Goal: Information Seeking & Learning: Learn about a topic

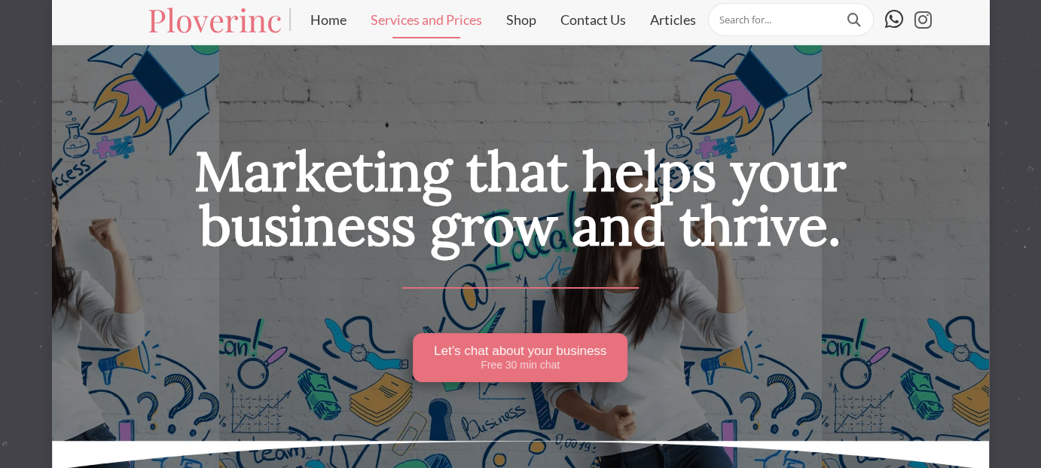
click at [434, 25] on link "Services and Prices" at bounding box center [426, 20] width 136 height 38
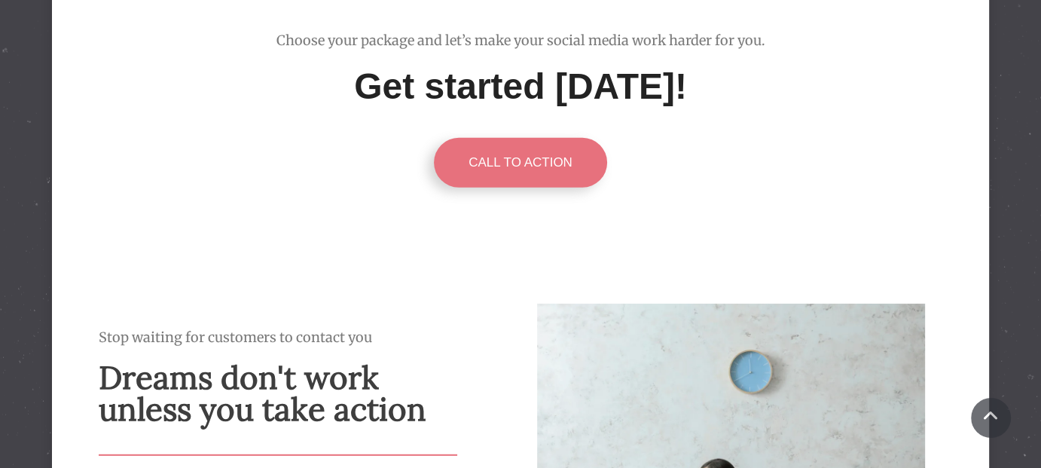
scroll to position [4194, 0]
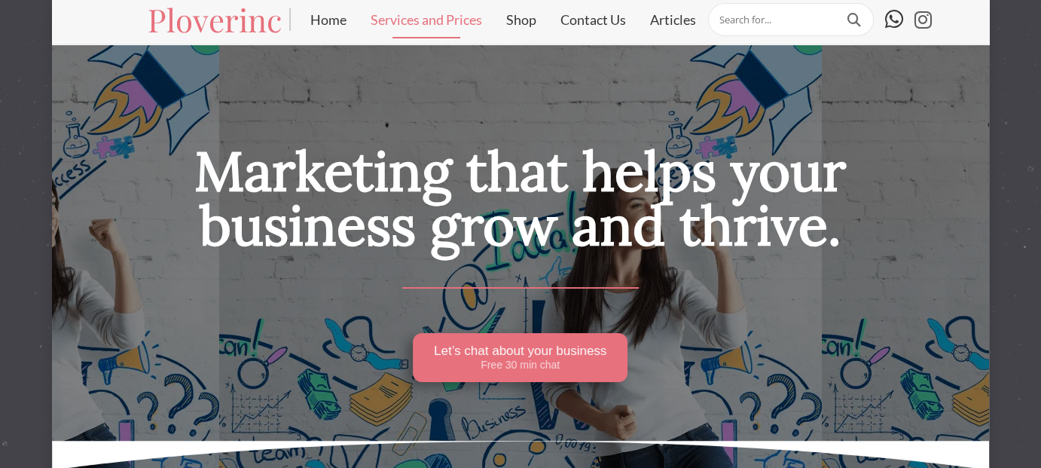
click at [446, 24] on link "Services and Prices" at bounding box center [426, 20] width 136 height 38
click at [482, 19] on link "Services and Prices" at bounding box center [426, 20] width 136 height 38
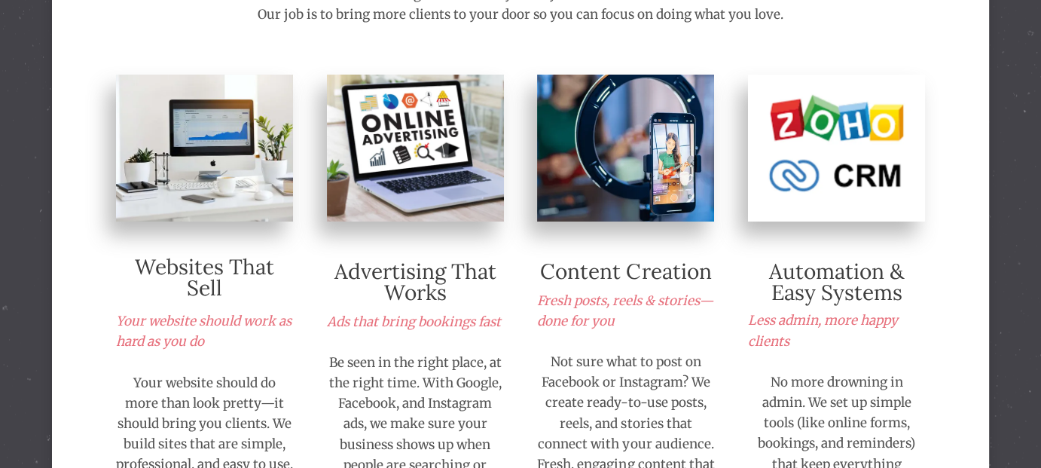
scroll to position [452, 0]
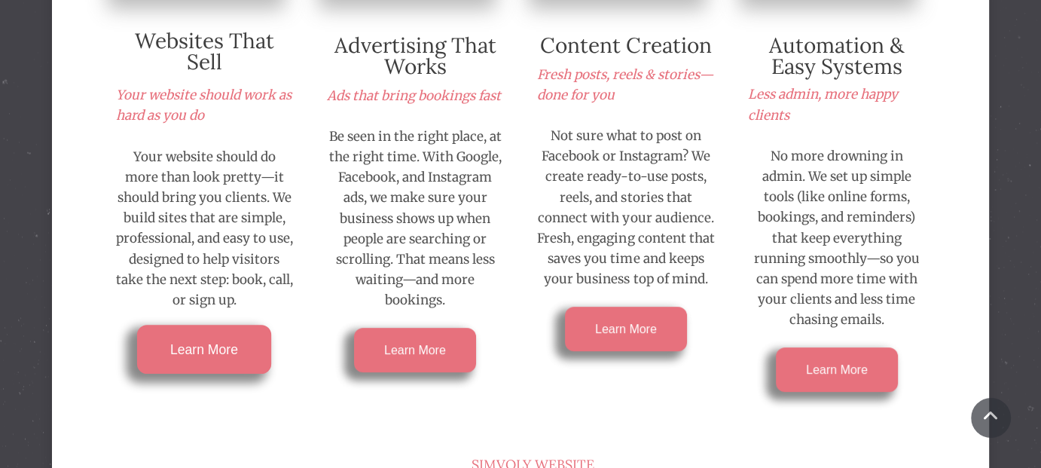
click at [230, 350] on span "Learn More" at bounding box center [204, 349] width 68 height 14
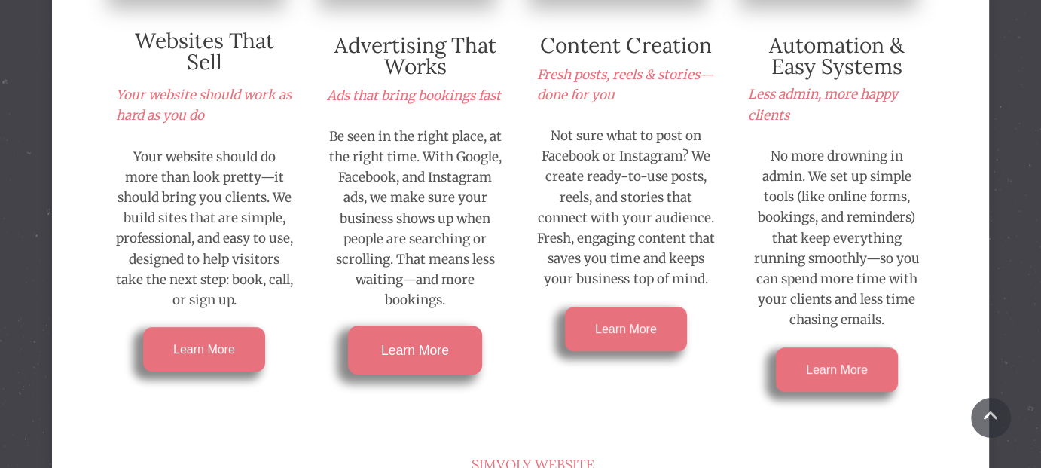
click at [423, 358] on link "Learn More" at bounding box center [415, 350] width 134 height 49
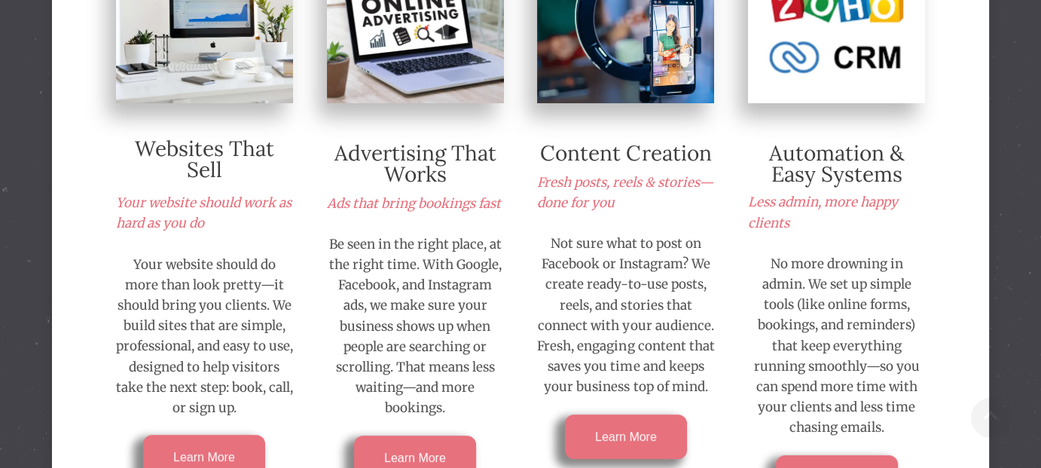
scroll to position [398, 0]
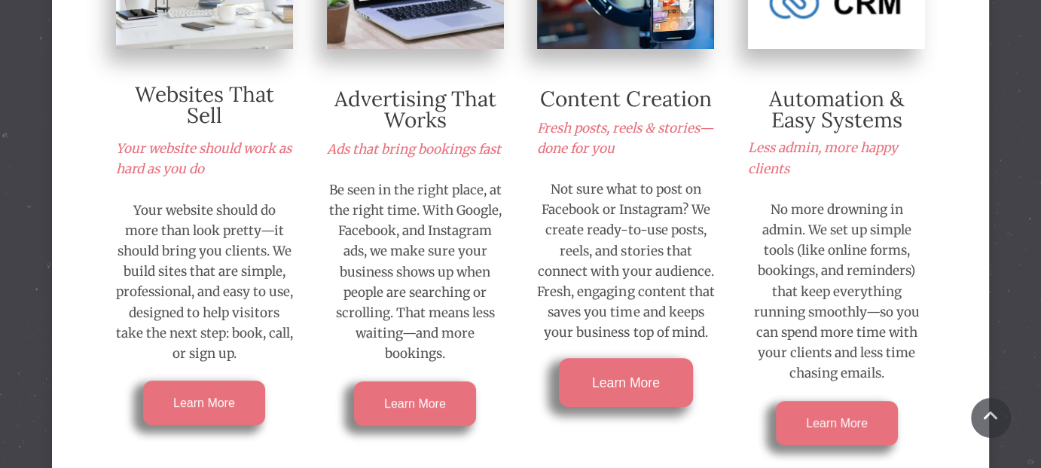
click at [632, 391] on link "Learn More" at bounding box center [626, 382] width 134 height 49
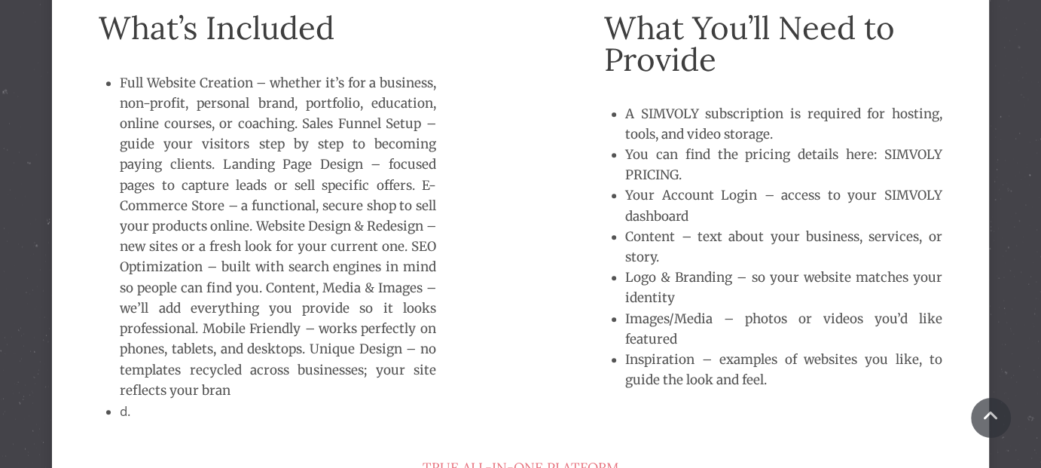
scroll to position [934, 0]
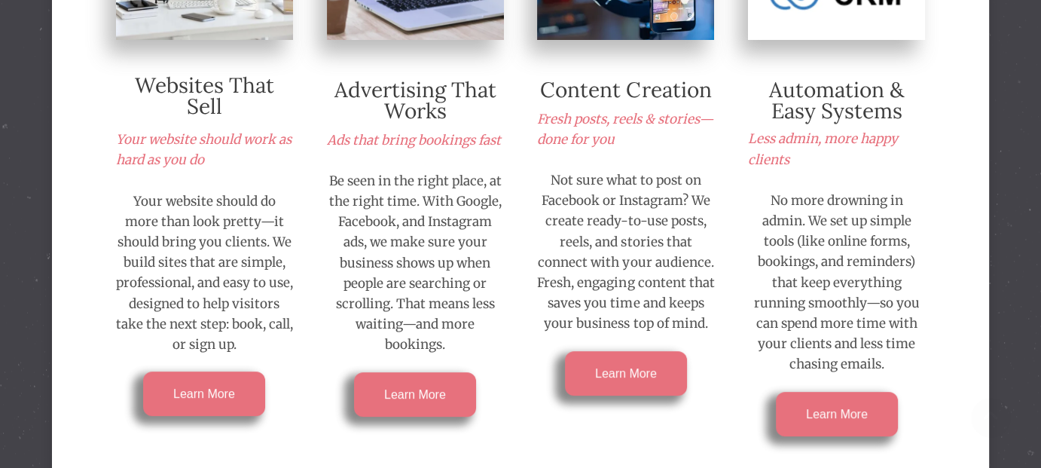
scroll to position [452, 0]
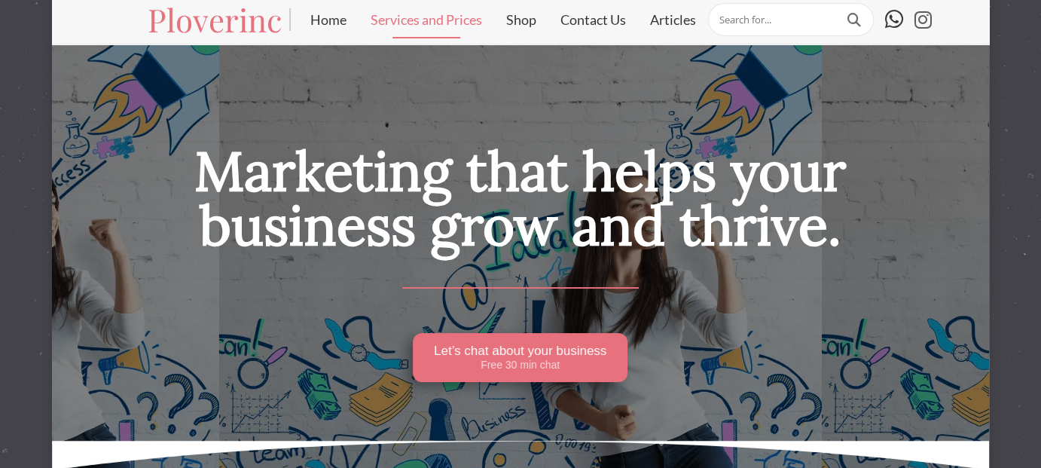
click at [457, 19] on link "Services and Prices" at bounding box center [426, 20] width 136 height 38
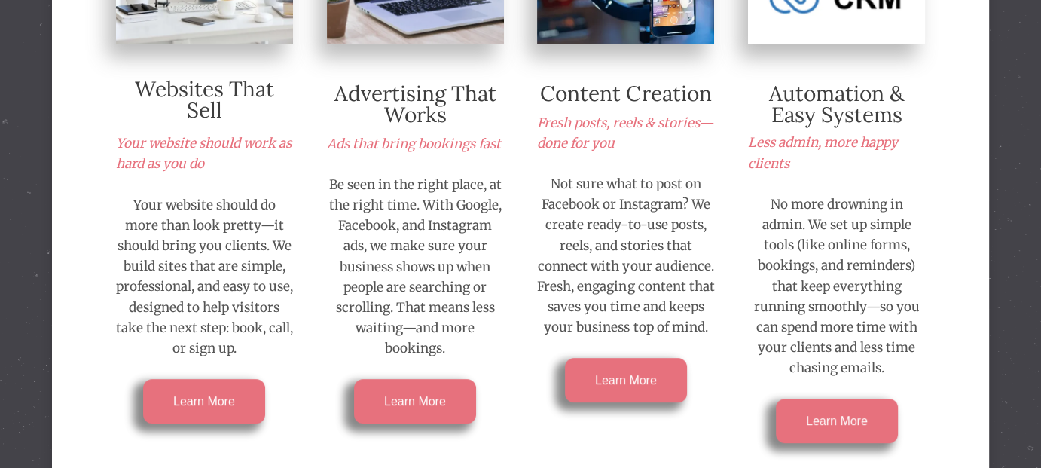
scroll to position [527, 0]
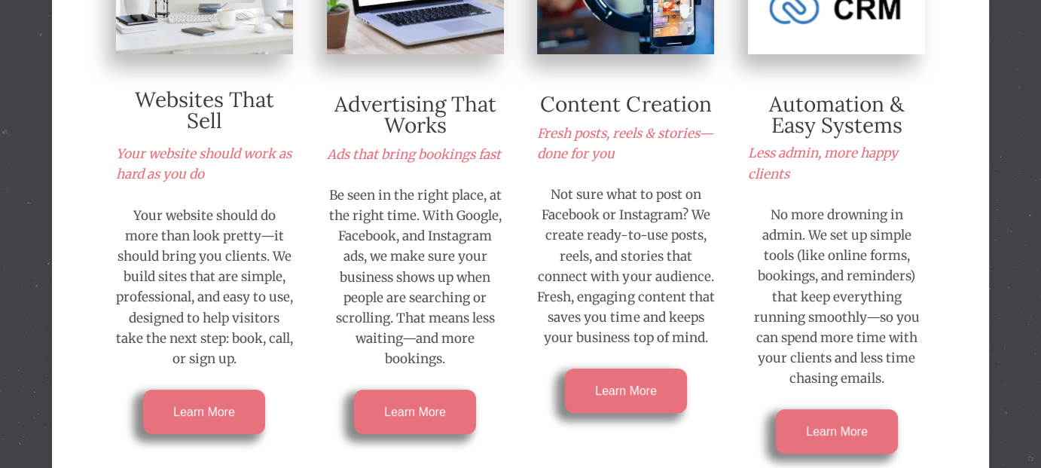
scroll to position [452, 0]
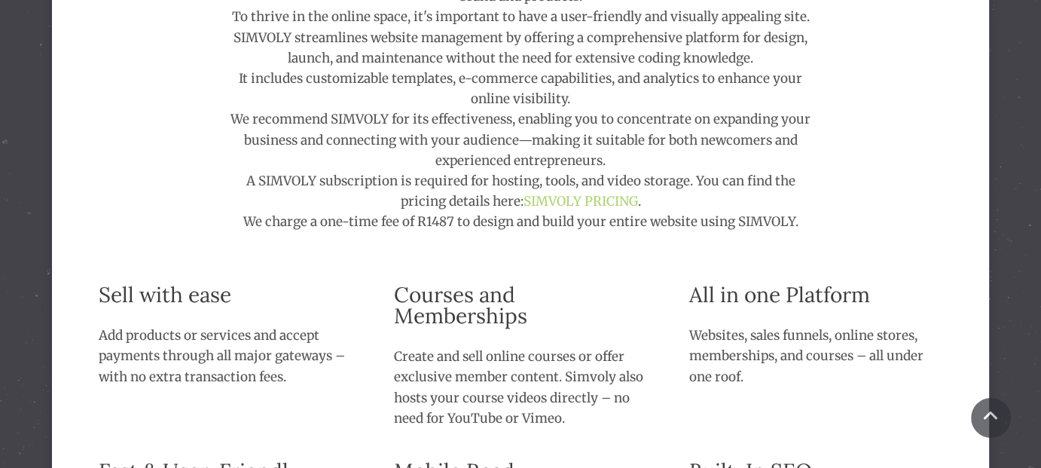
scroll to position [1280, 0]
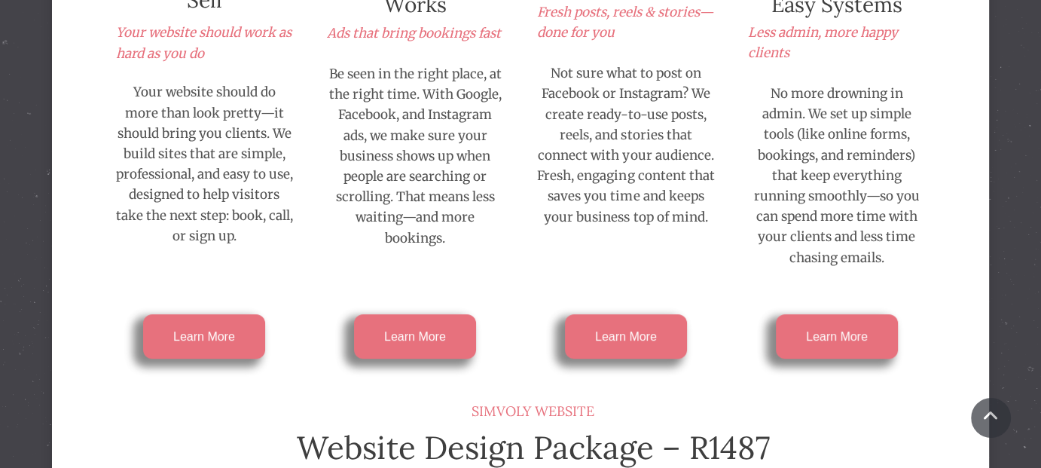
scroll to position [678, 0]
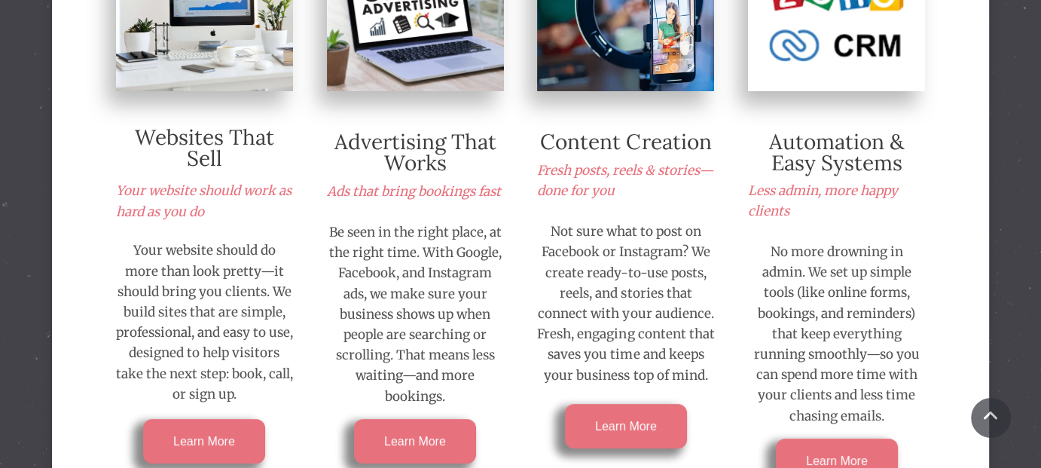
scroll to position [452, 0]
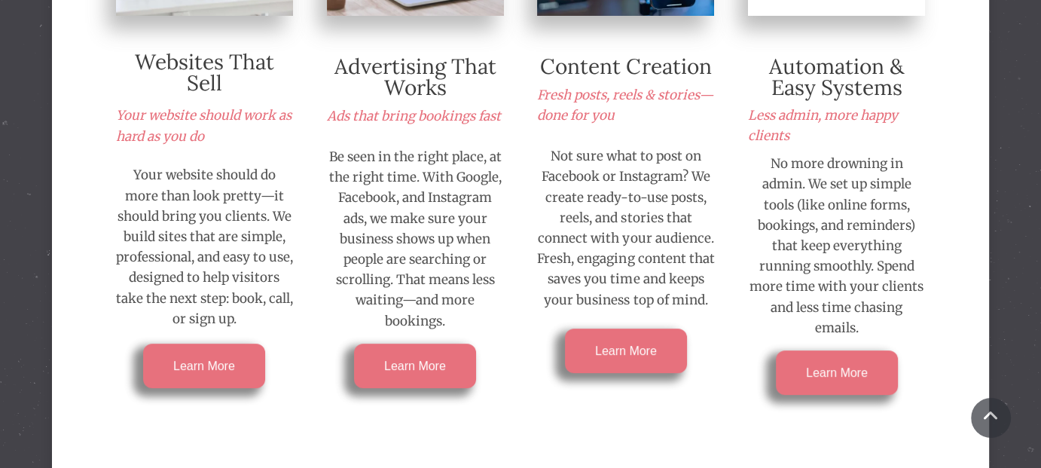
click at [646, 223] on p "Not sure what to post on Facebook or Instagram? We create ready-to-use posts, r…" at bounding box center [625, 228] width 177 height 164
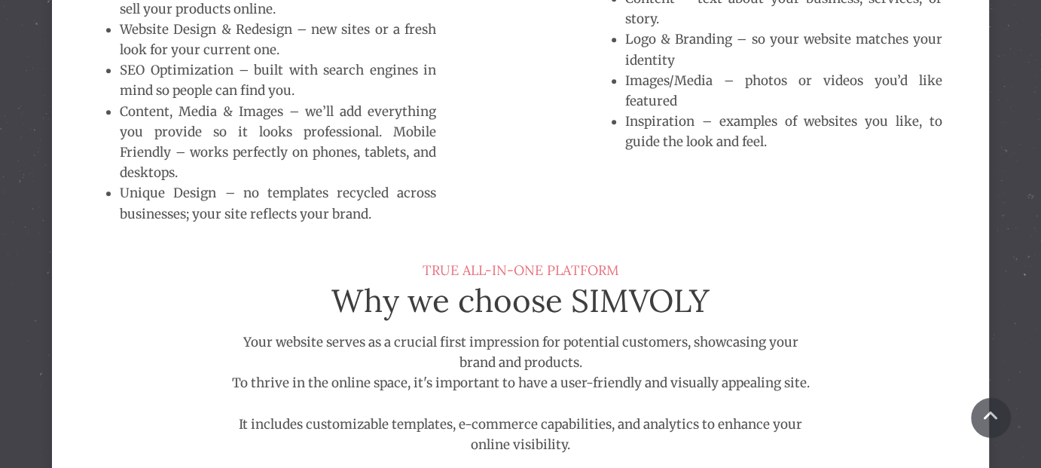
scroll to position [1431, 0]
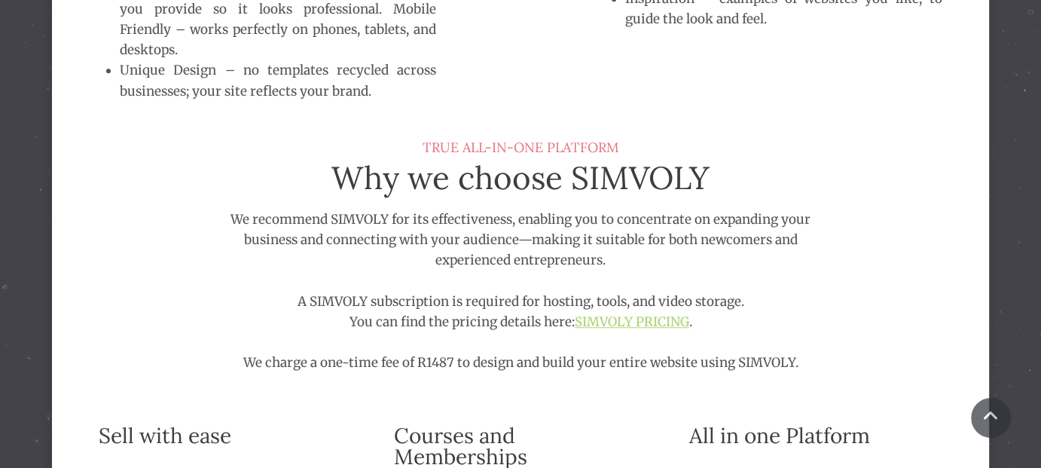
click at [654, 323] on link "SIMVOLY PRICING" at bounding box center [631, 321] width 114 height 17
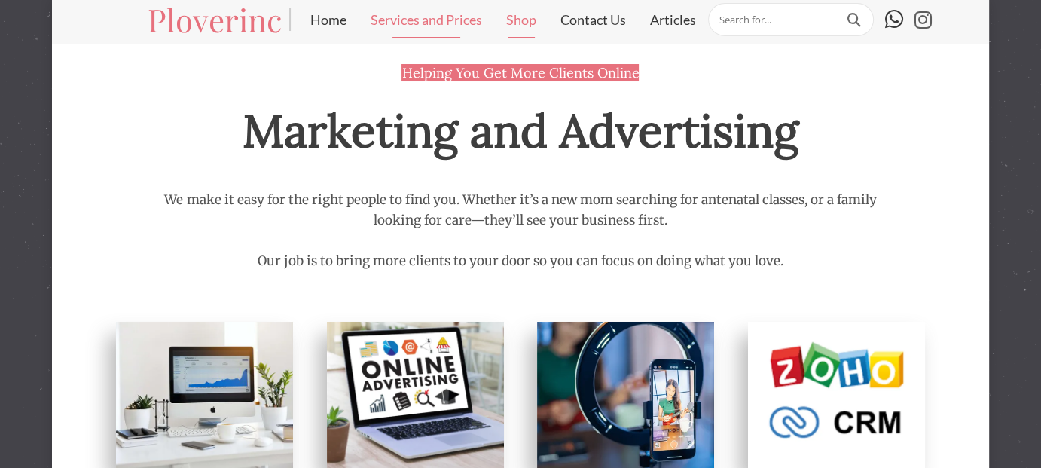
click at [524, 14] on link "Shop" at bounding box center [521, 20] width 54 height 38
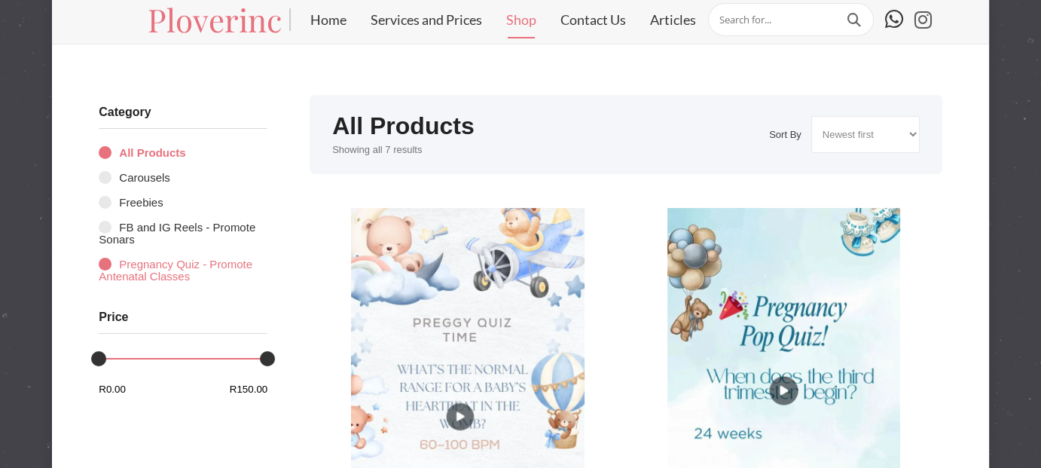
click at [110, 268] on link "Pregnancy Quiz - Promote Antenatal Classes" at bounding box center [183, 269] width 169 height 37
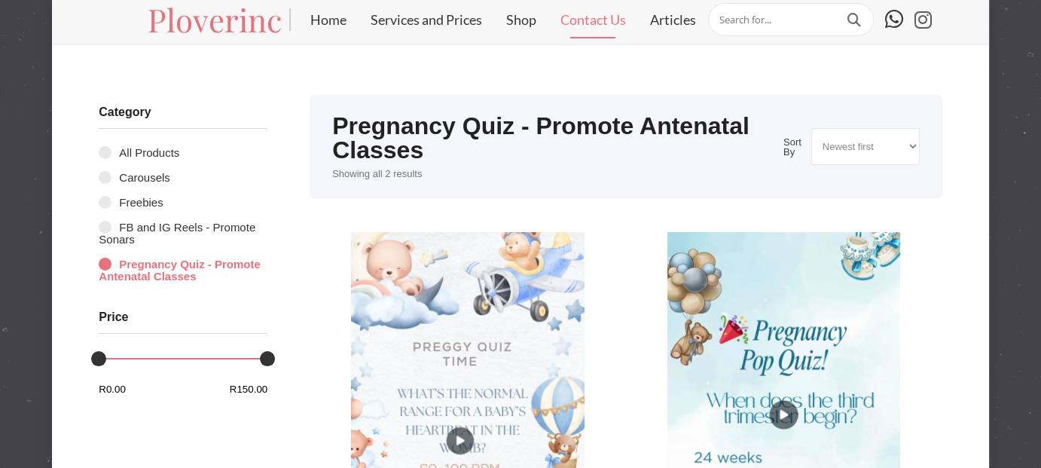
click at [600, 19] on link "Contact Us" at bounding box center [593, 20] width 90 height 38
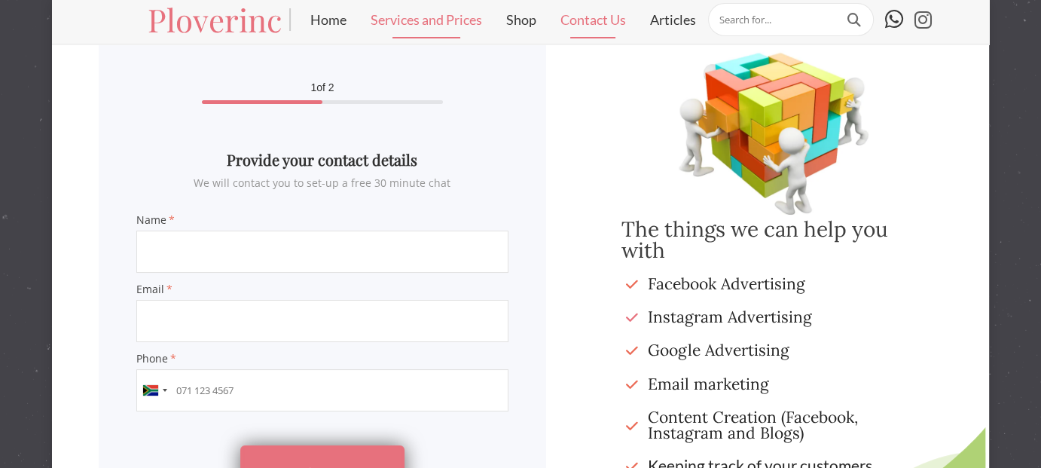
click at [443, 23] on link "Services and Prices" at bounding box center [426, 20] width 136 height 38
click at [426, 20] on link "Services and Prices" at bounding box center [426, 20] width 136 height 38
click at [335, 22] on link "Home" at bounding box center [328, 20] width 60 height 38
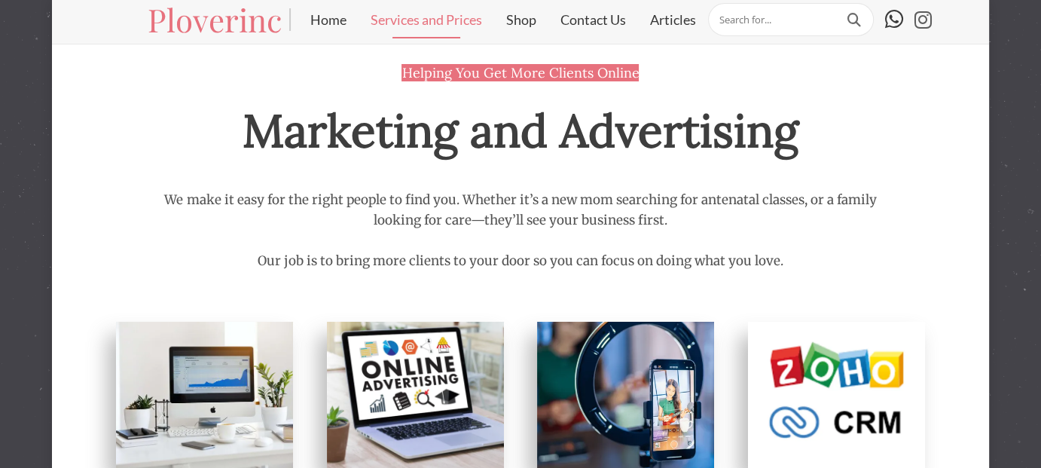
click at [754, 23] on input "text" at bounding box center [791, 19] width 166 height 33
type input "h"
type input "google"
click at [842, 11] on button at bounding box center [854, 19] width 24 height 17
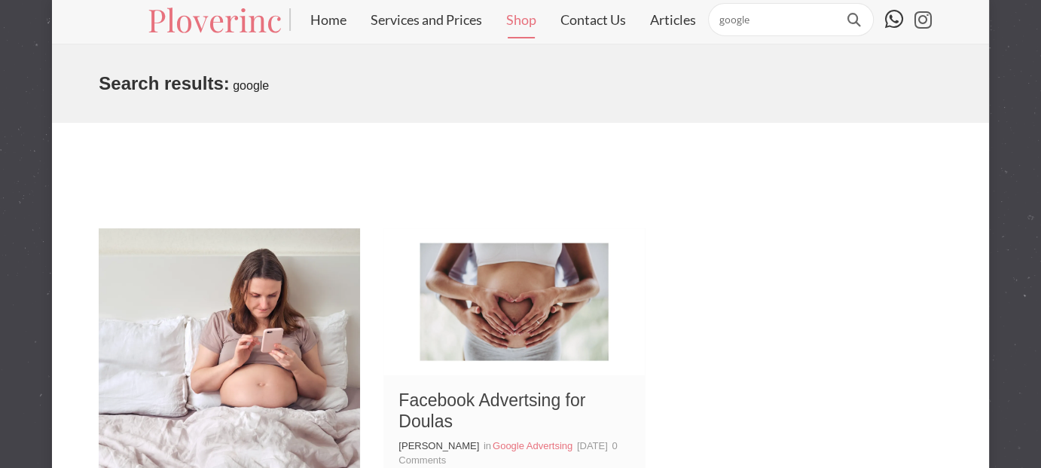
click at [515, 18] on link "Shop" at bounding box center [521, 20] width 54 height 38
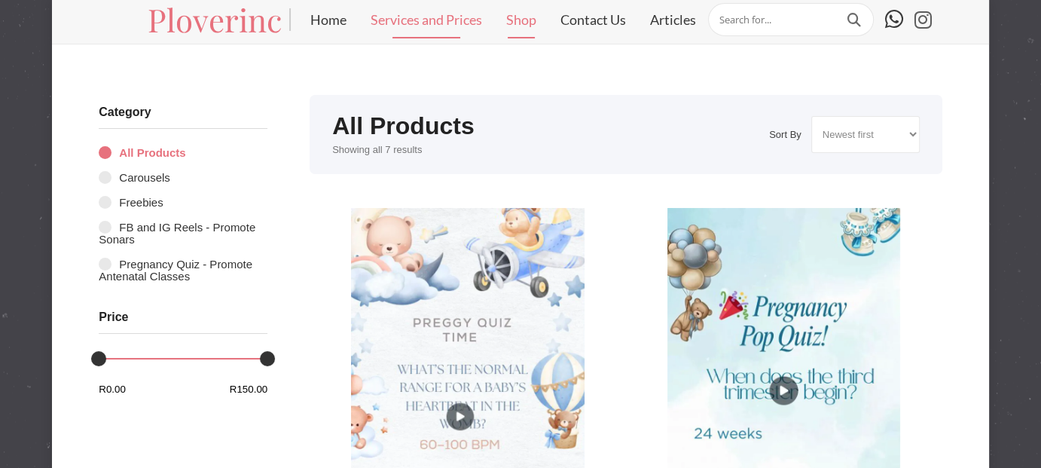
click at [430, 15] on link "Services and Prices" at bounding box center [426, 20] width 136 height 38
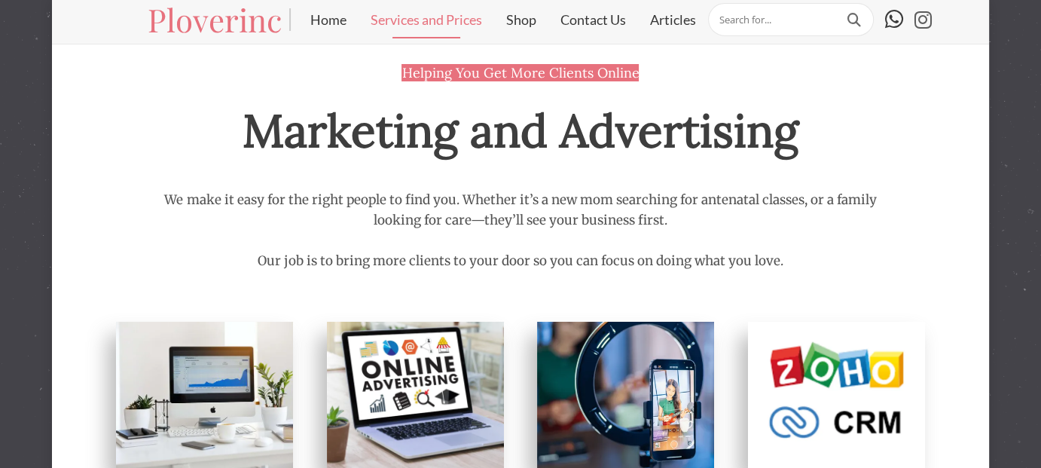
click at [758, 17] on input "text" at bounding box center [791, 19] width 166 height 33
type input "facebook"
click at [842, 11] on button at bounding box center [854, 19] width 24 height 17
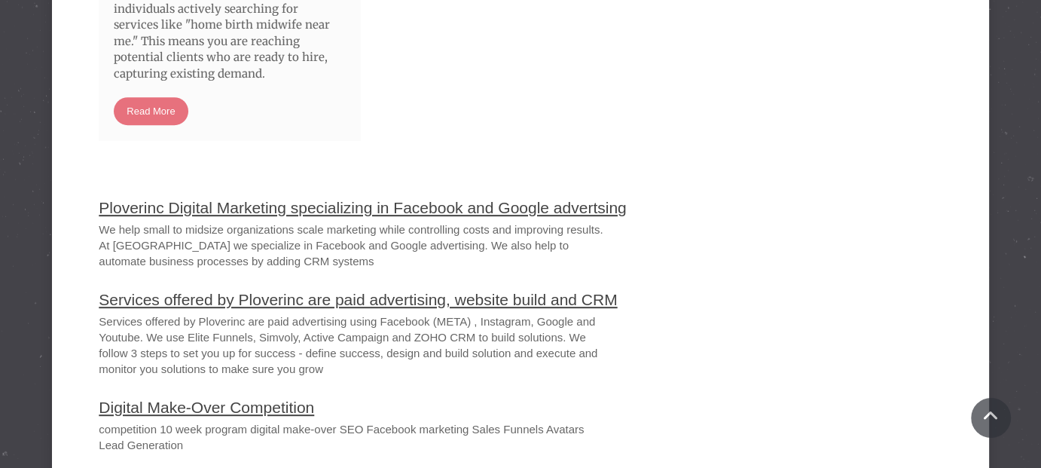
scroll to position [753, 0]
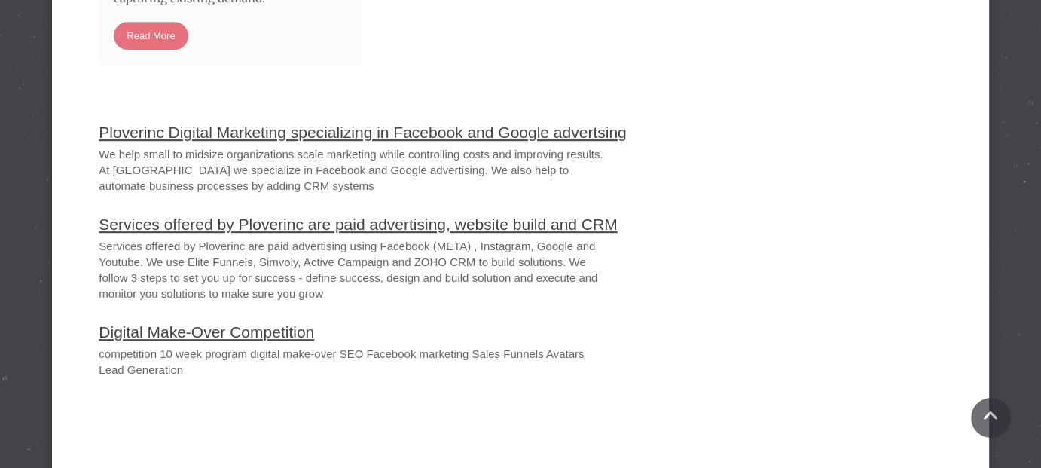
click at [441, 227] on link "Services offered by Ploverinc are paid advertising, website build and CRM" at bounding box center [358, 223] width 518 height 17
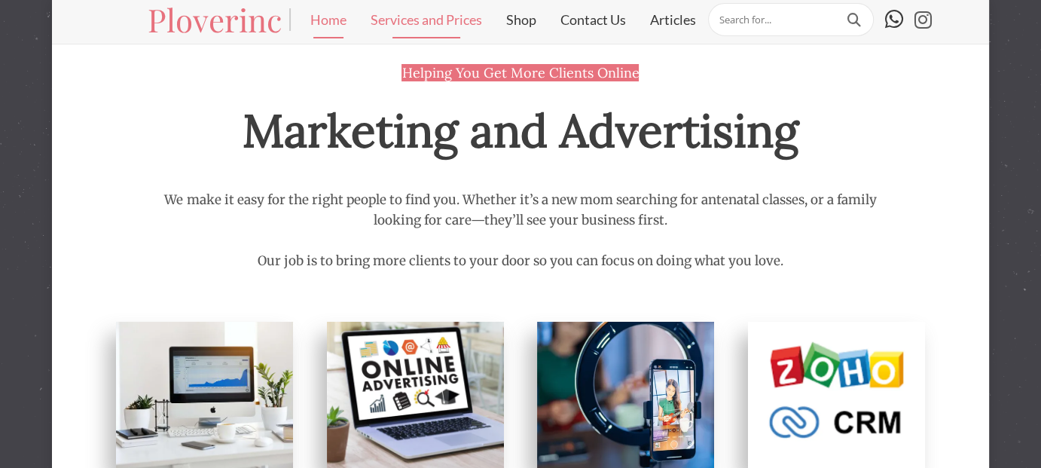
click at [334, 25] on link "Home" at bounding box center [328, 20] width 60 height 38
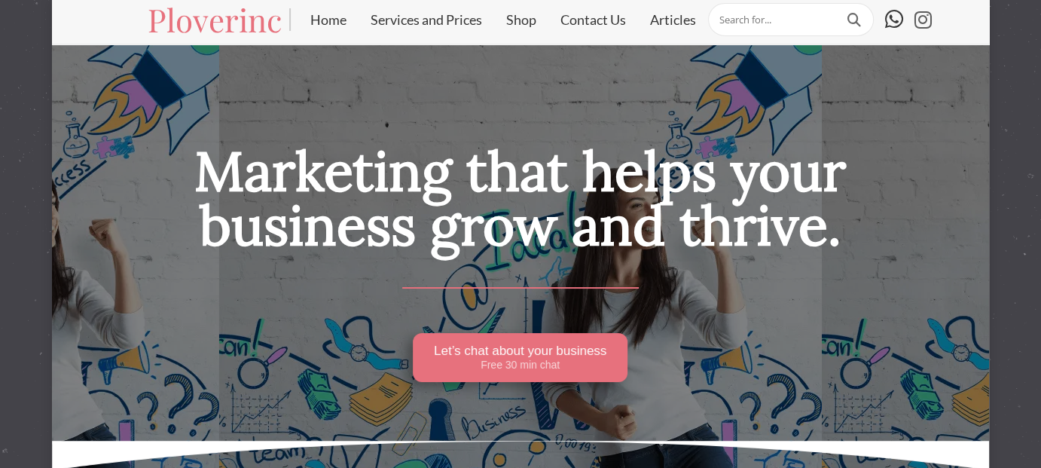
click at [291, 175] on span "Marketing that helps your business grow and thrive." at bounding box center [519, 197] width 651 height 123
click at [212, 172] on span "Marketing that helps your business grow and thrive." at bounding box center [519, 197] width 651 height 123
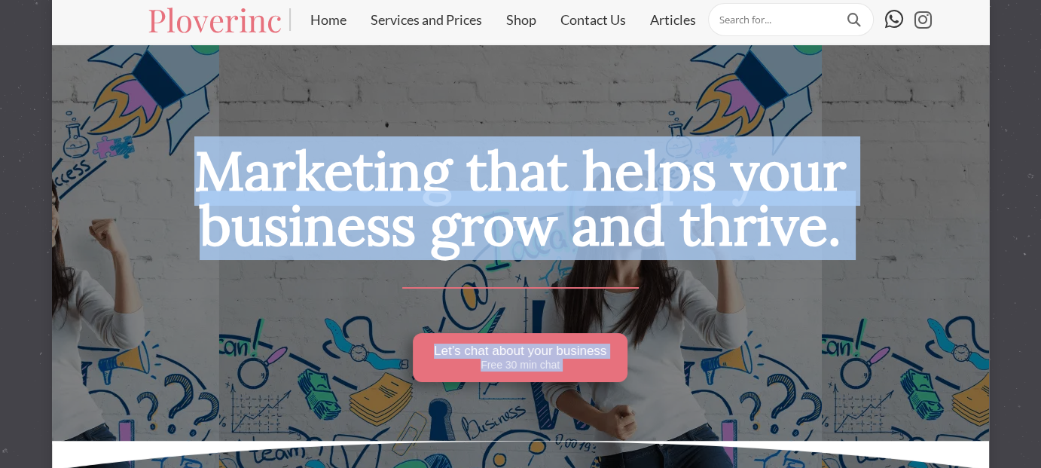
drag, startPoint x: 197, startPoint y: 175, endPoint x: 857, endPoint y: 226, distance: 661.5
click at [857, 226] on div "Marketing that helps your business grow and thrive. Let’s chat about your busin…" at bounding box center [520, 241] width 842 height 279
drag, startPoint x: 279, startPoint y: 175, endPoint x: 766, endPoint y: 180, distance: 487.9
click at [766, 180] on span "Marketing that helps your business grow and thrive." at bounding box center [519, 197] width 651 height 123
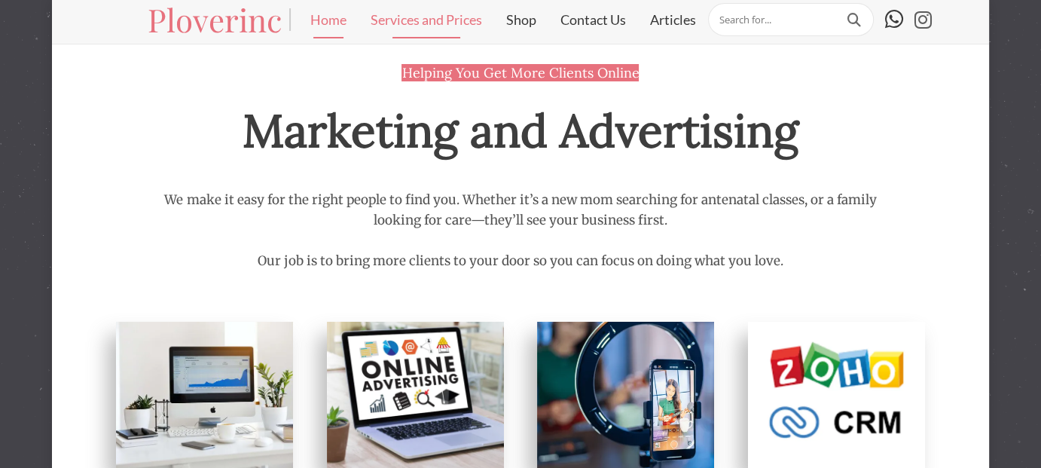
click at [327, 23] on link "Home" at bounding box center [328, 20] width 60 height 38
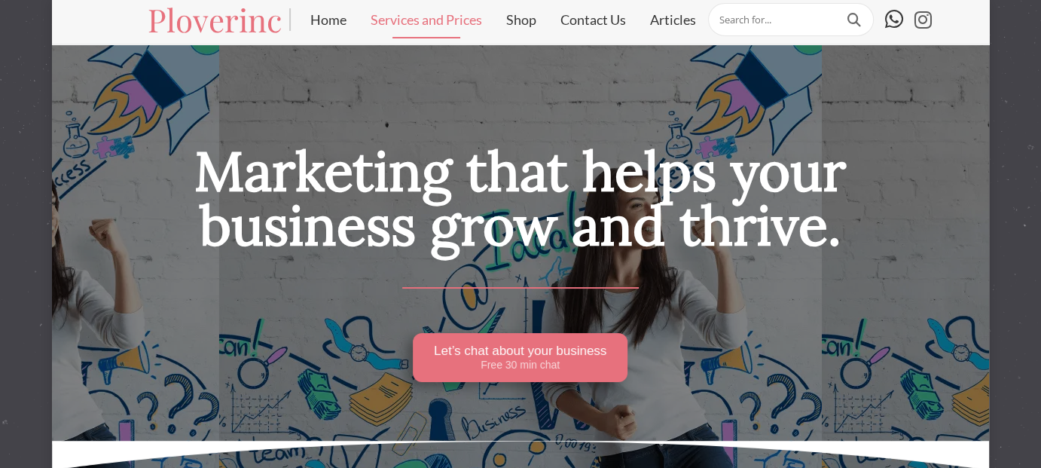
click at [446, 23] on link "Services and Prices" at bounding box center [426, 20] width 136 height 38
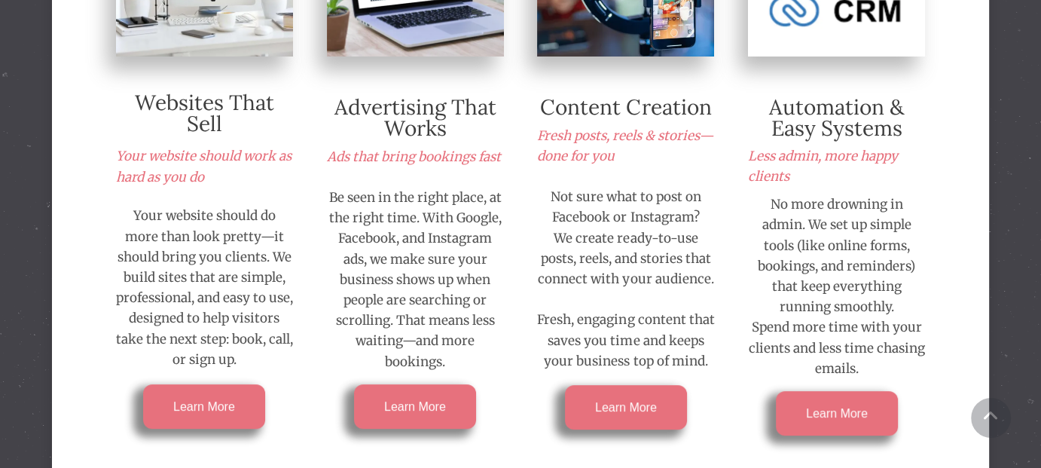
scroll to position [452, 0]
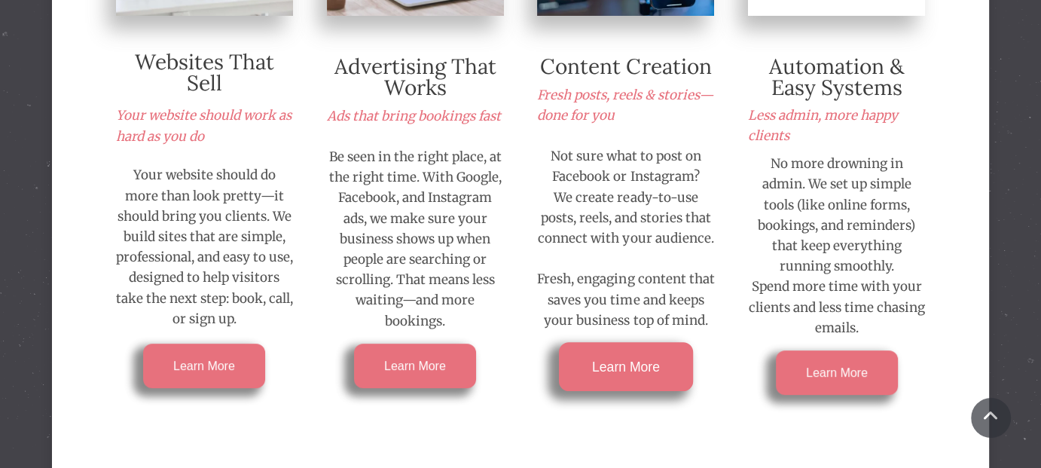
click at [638, 362] on span "Learn More" at bounding box center [626, 366] width 68 height 14
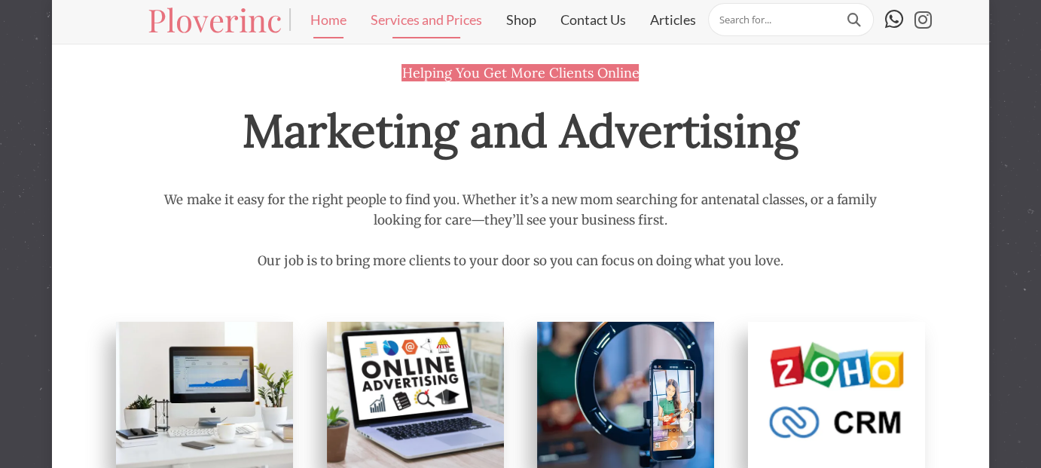
click at [319, 14] on link "Home" at bounding box center [328, 20] width 60 height 38
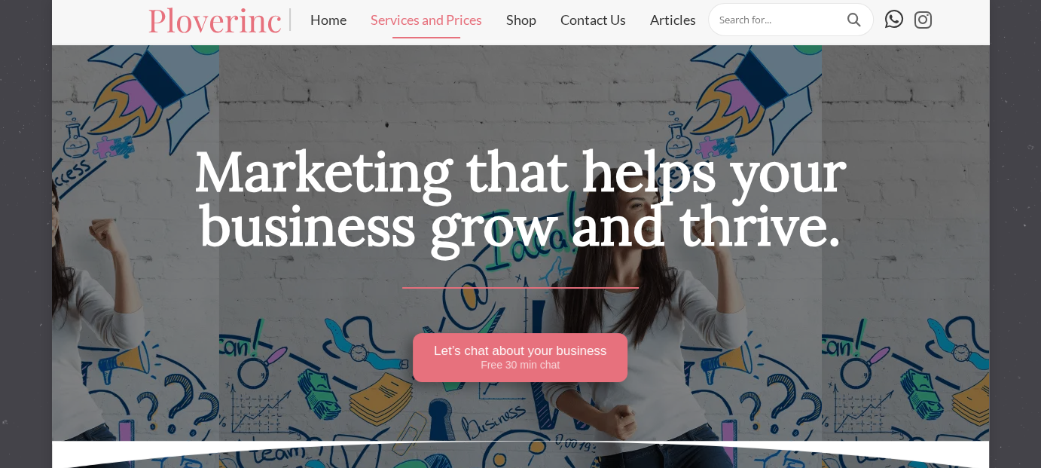
click at [446, 8] on link "Services and Prices" at bounding box center [426, 20] width 136 height 38
click at [403, 159] on span "Marketing that helps your business grow and thrive." at bounding box center [519, 197] width 651 height 123
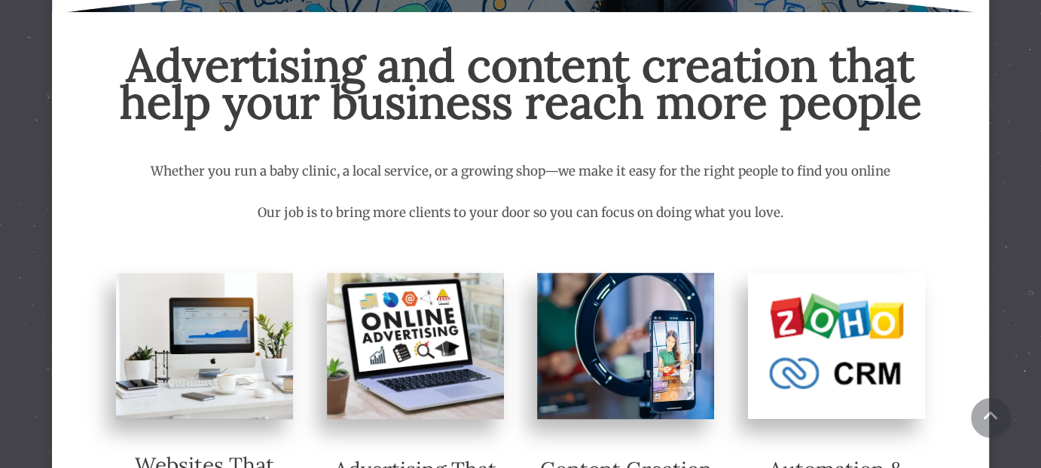
scroll to position [828, 0]
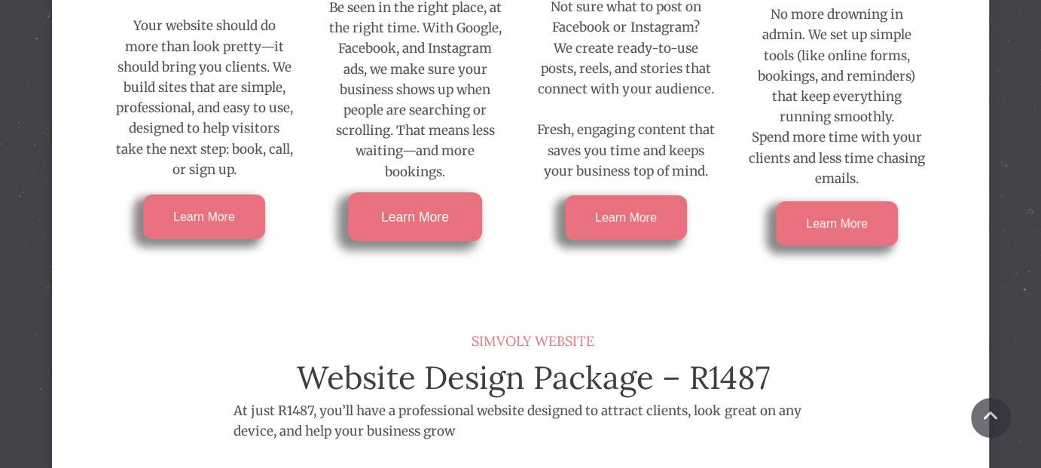
click at [422, 223] on link "Learn More" at bounding box center [415, 216] width 134 height 49
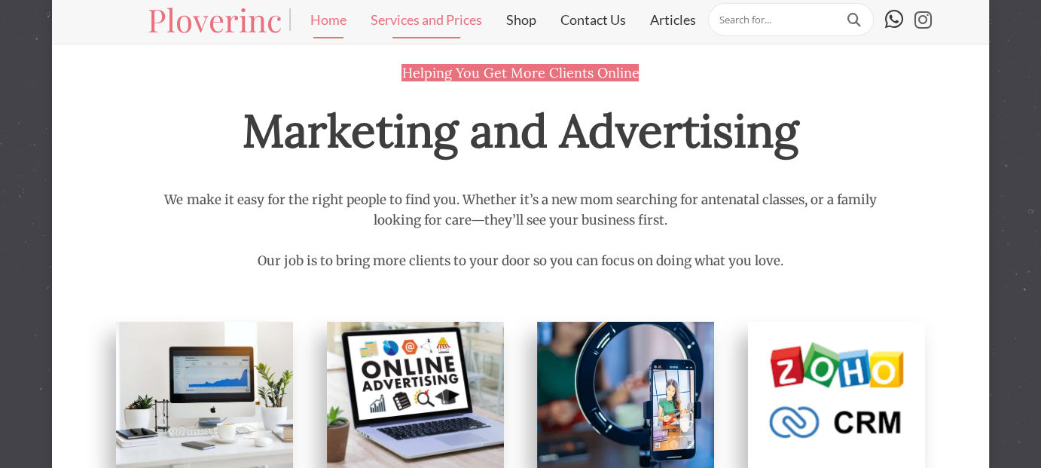
click at [328, 20] on link "Home" at bounding box center [328, 20] width 60 height 38
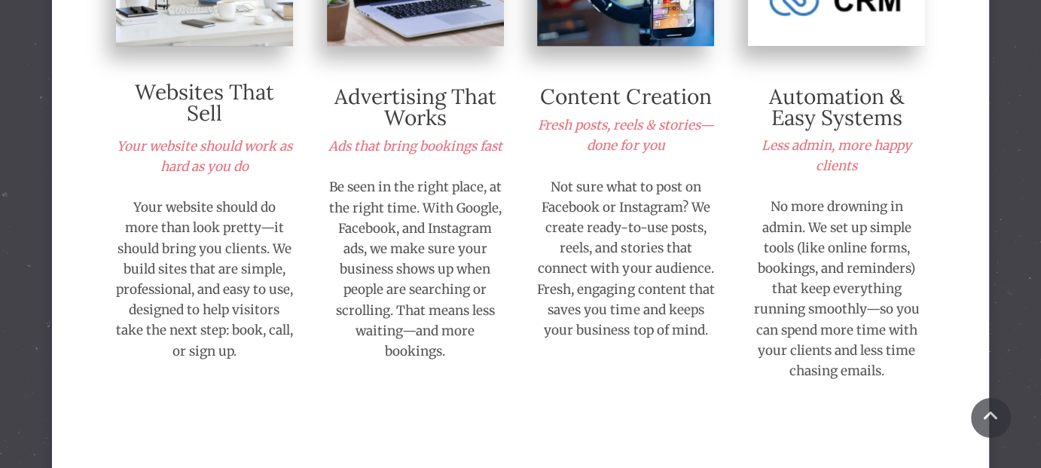
scroll to position [1054, 0]
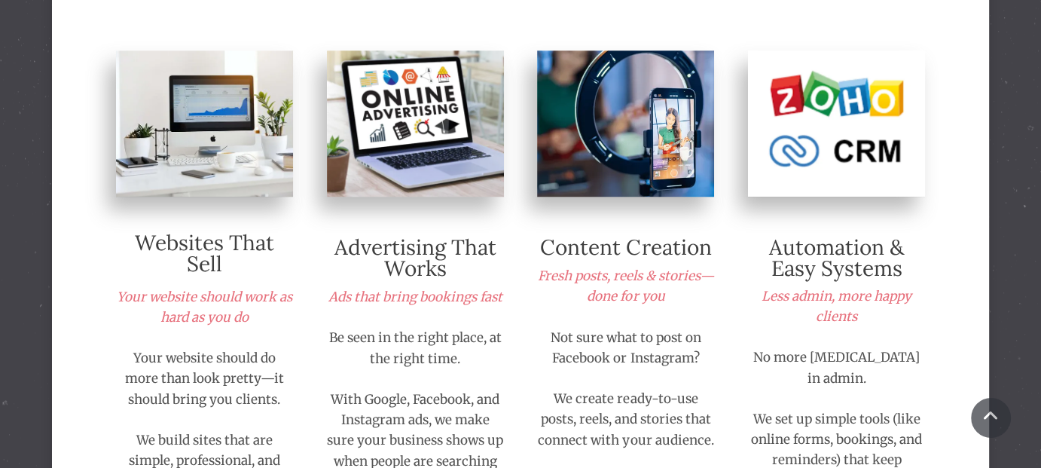
scroll to position [903, 0]
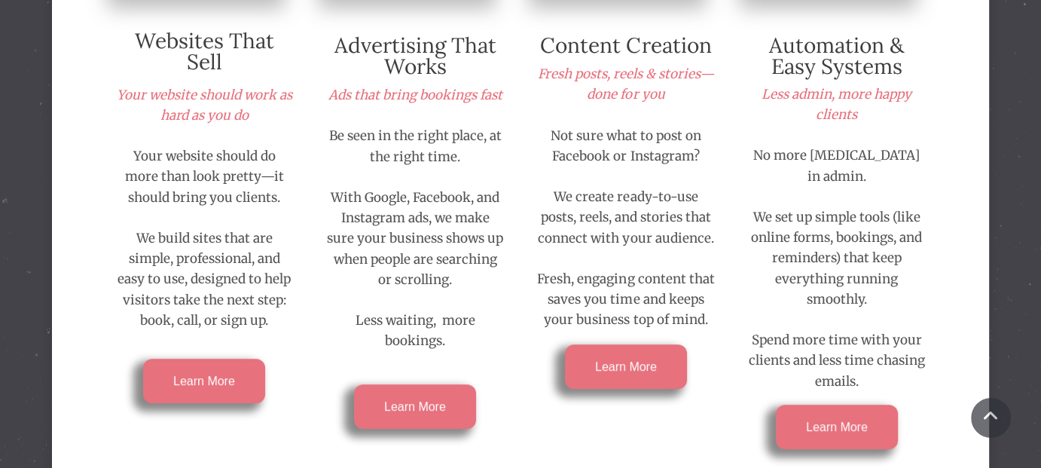
scroll to position [979, 0]
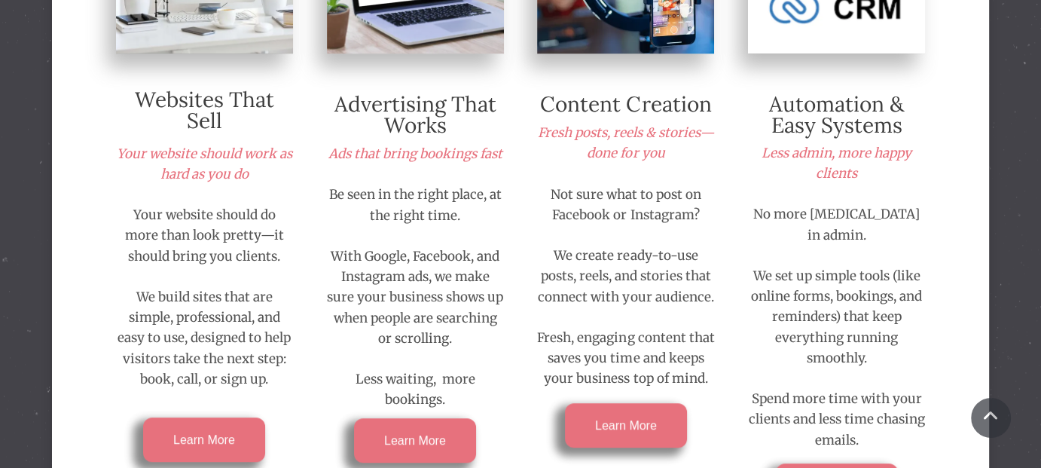
scroll to position [903, 0]
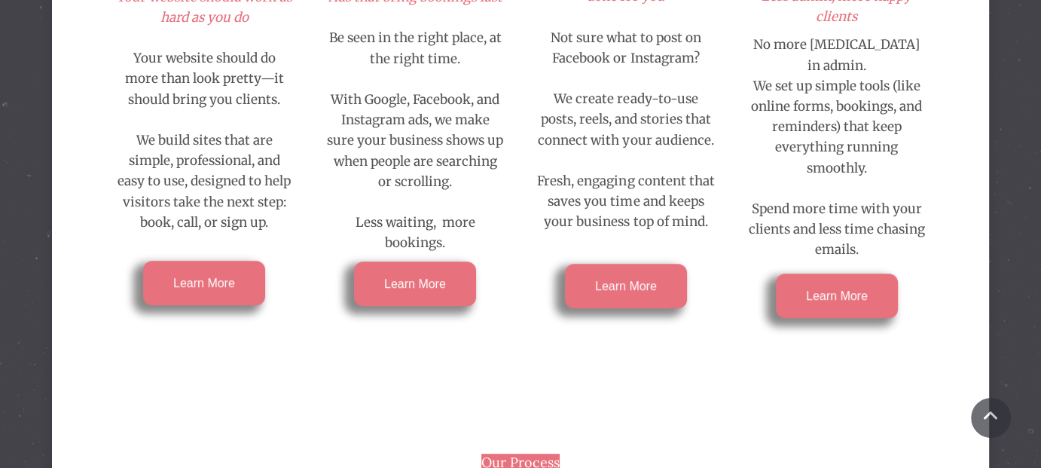
scroll to position [979, 0]
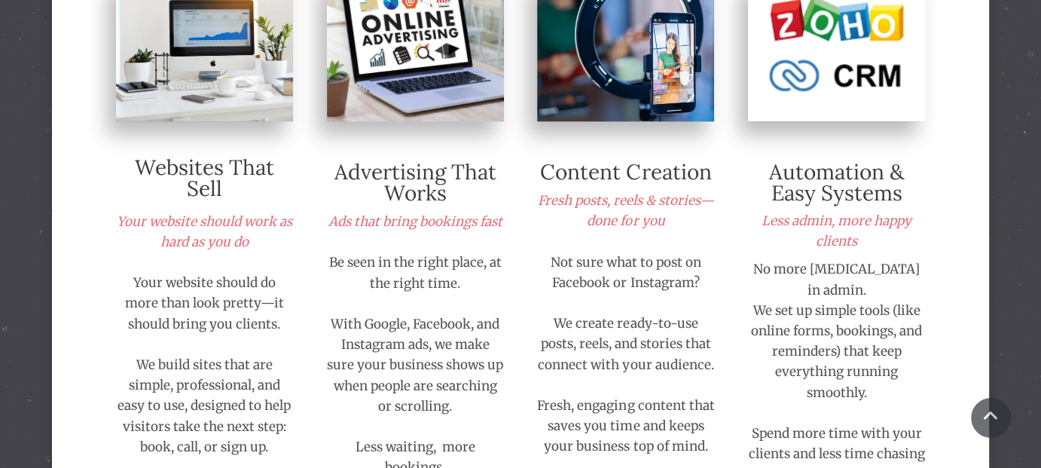
scroll to position [979, 0]
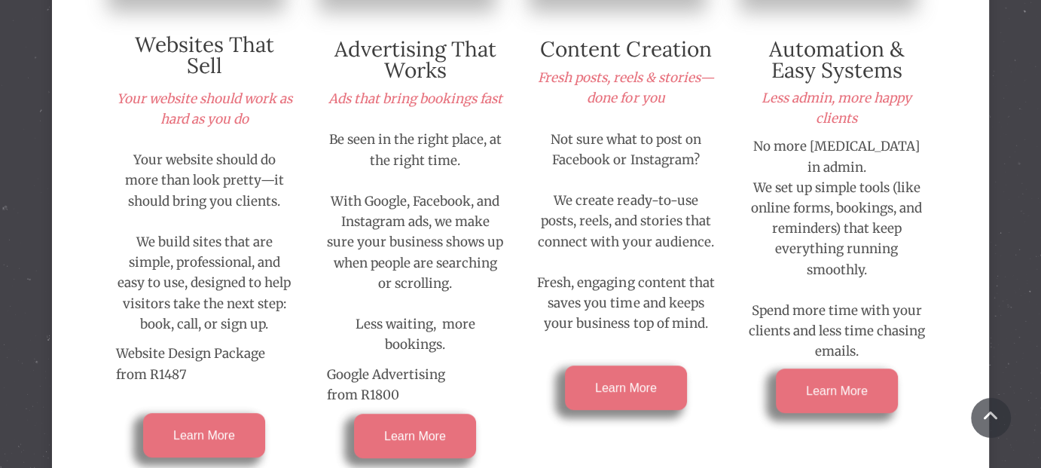
scroll to position [979, 0]
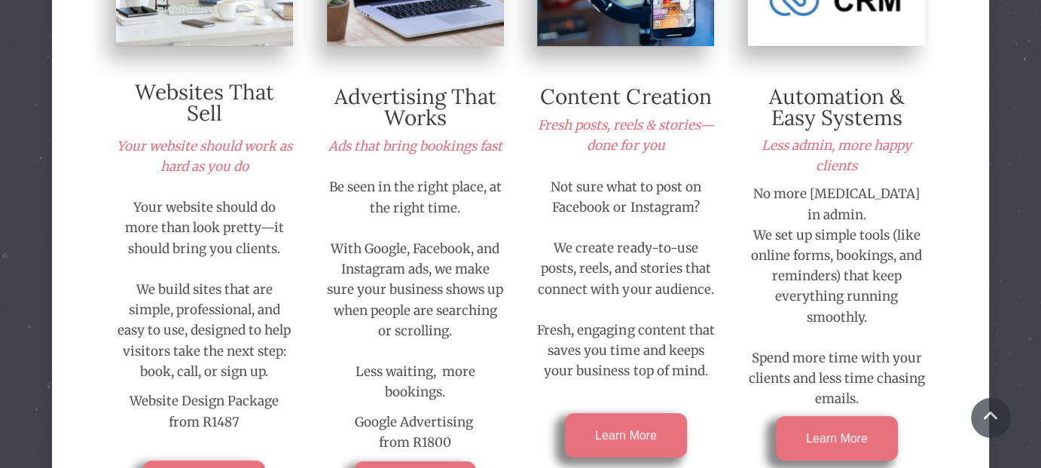
scroll to position [1054, 0]
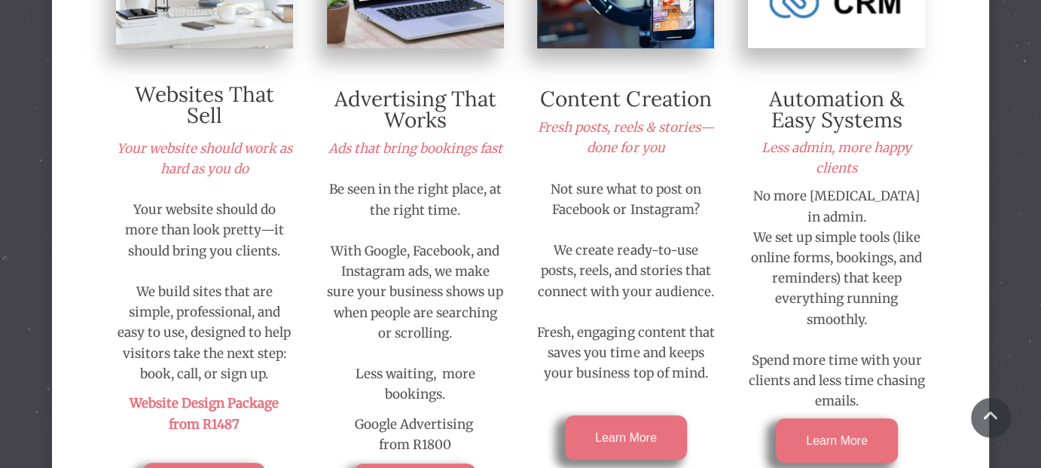
scroll to position [901, 0]
